Goal: Task Accomplishment & Management: Use online tool/utility

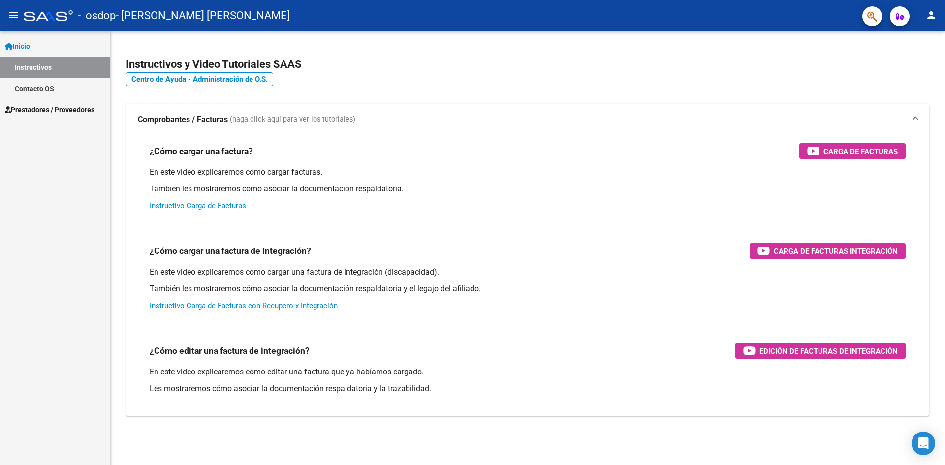
click at [67, 101] on link "Prestadores / Proveedores" at bounding box center [55, 109] width 110 height 21
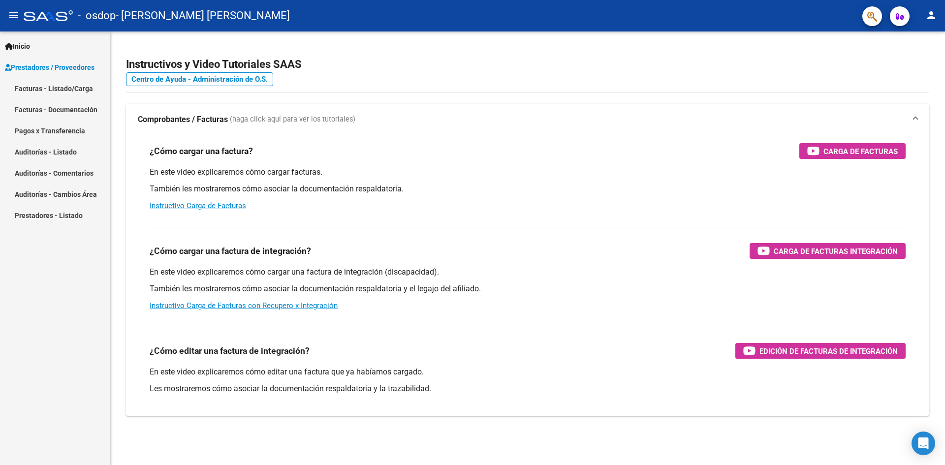
click at [78, 85] on link "Facturas - Listado/Carga" at bounding box center [55, 88] width 110 height 21
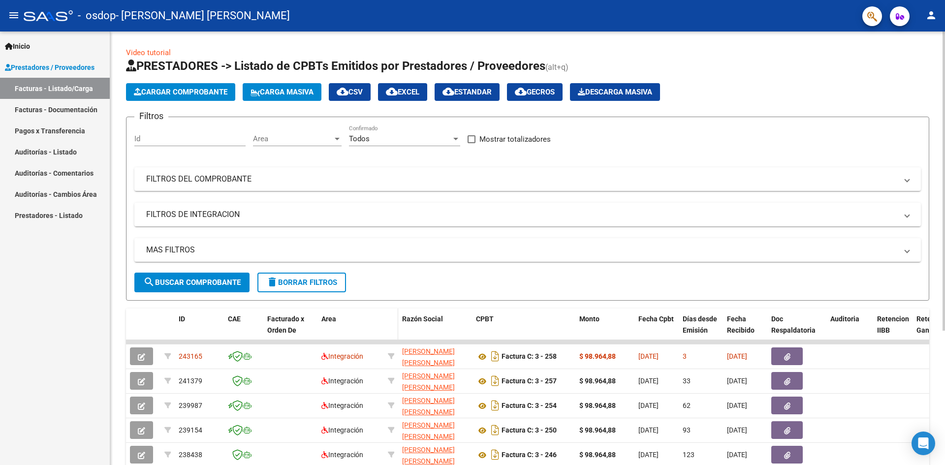
scroll to position [98, 0]
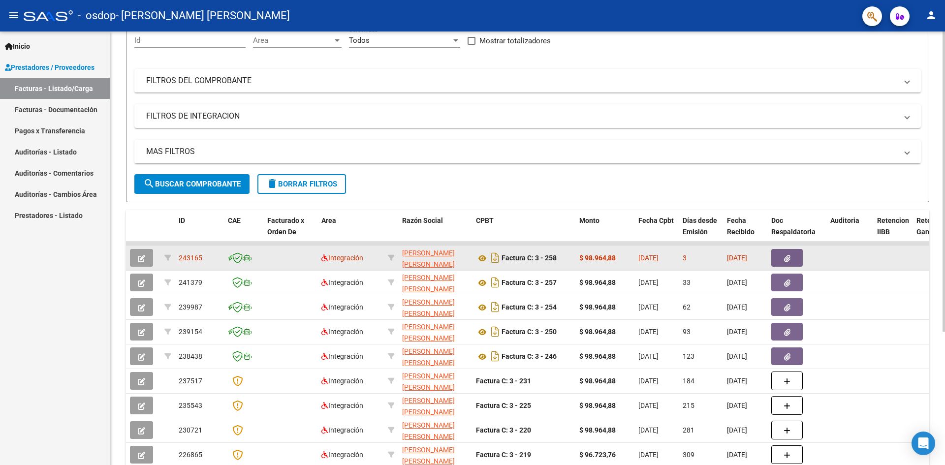
click at [790, 258] on icon "button" at bounding box center [787, 258] width 6 height 7
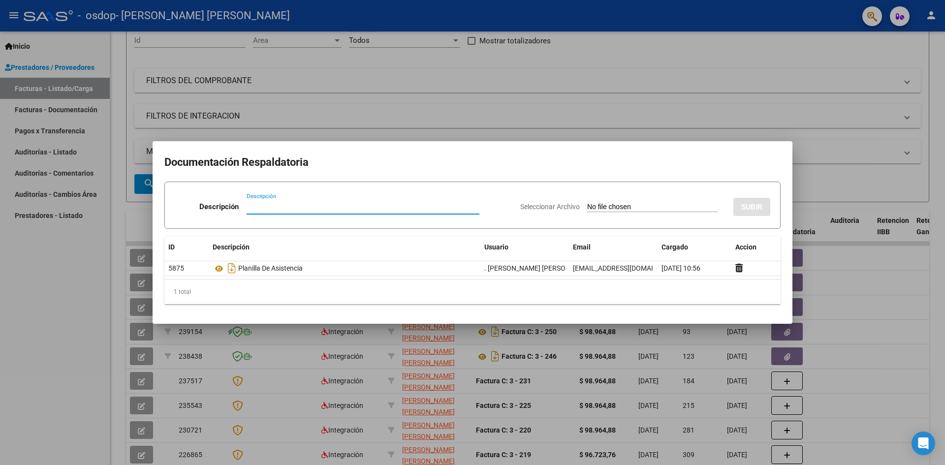
click at [902, 286] on div at bounding box center [472, 232] width 945 height 465
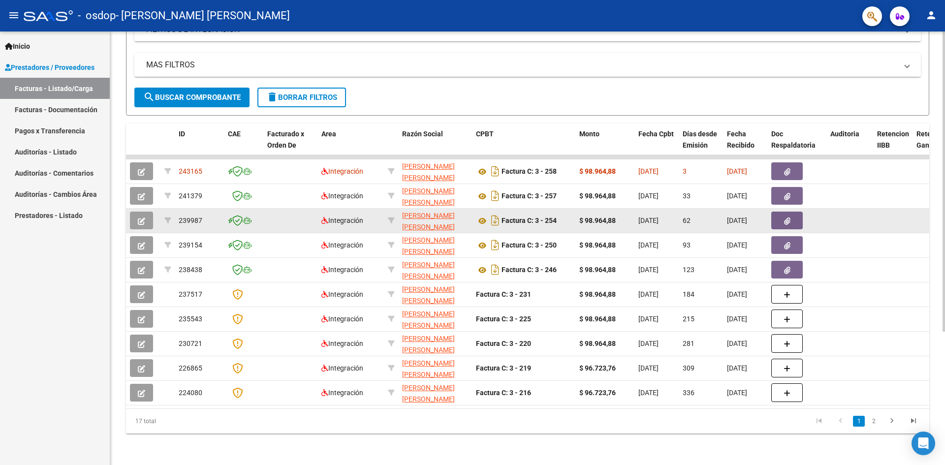
scroll to position [193, 0]
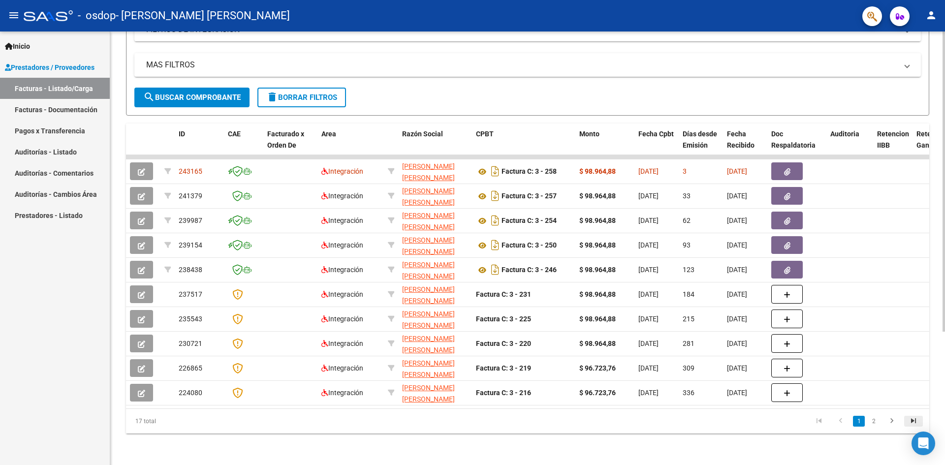
click at [916, 421] on icon "go to last page" at bounding box center [914, 423] width 13 height 12
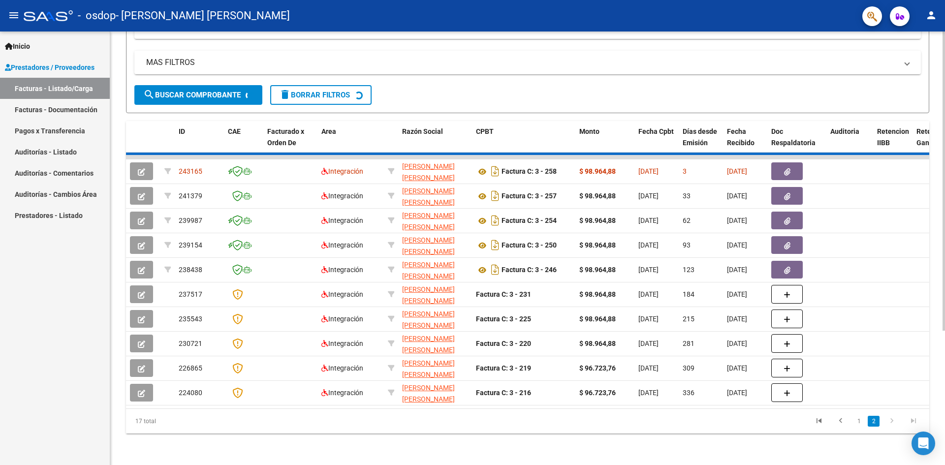
scroll to position [119, 0]
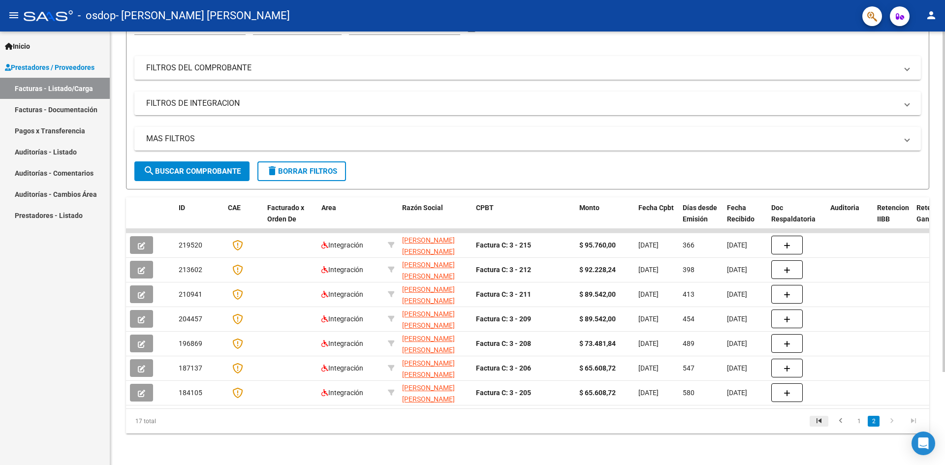
click at [821, 419] on icon "go to first page" at bounding box center [819, 423] width 13 height 12
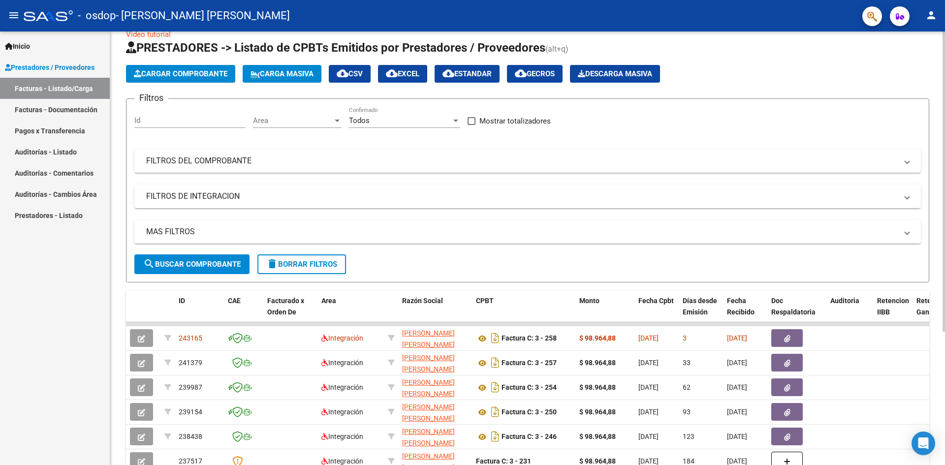
scroll to position [0, 0]
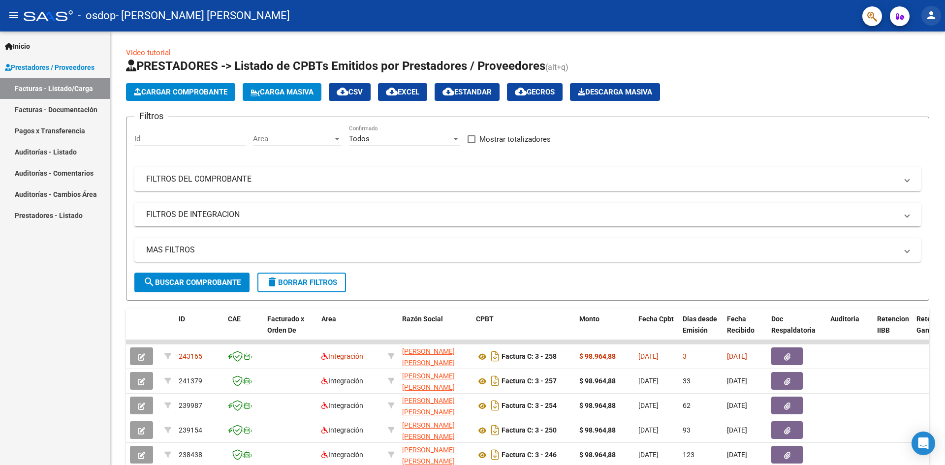
click at [929, 17] on mat-icon "person" at bounding box center [932, 15] width 12 height 12
click at [909, 63] on button "exit_to_app Salir" at bounding box center [911, 65] width 60 height 24
